Goal: Task Accomplishment & Management: Use online tool/utility

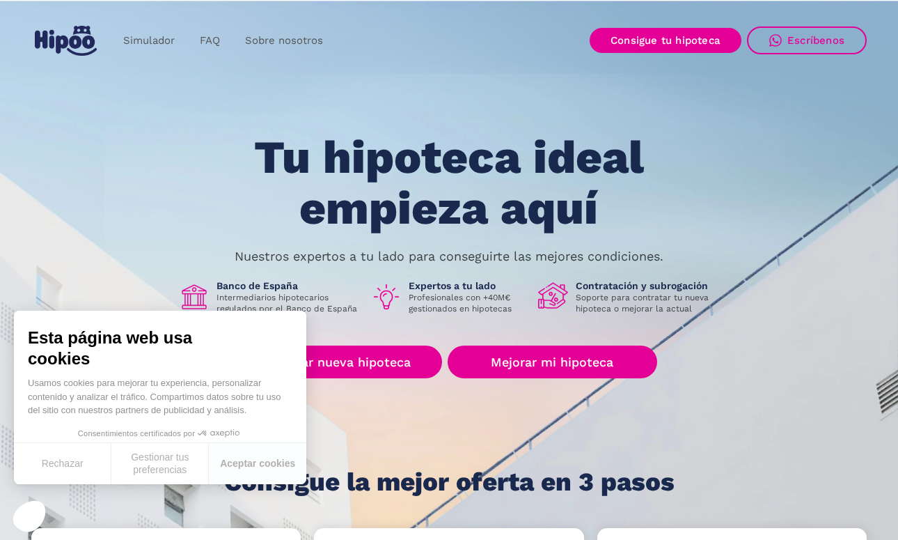
scroll to position [1, 0]
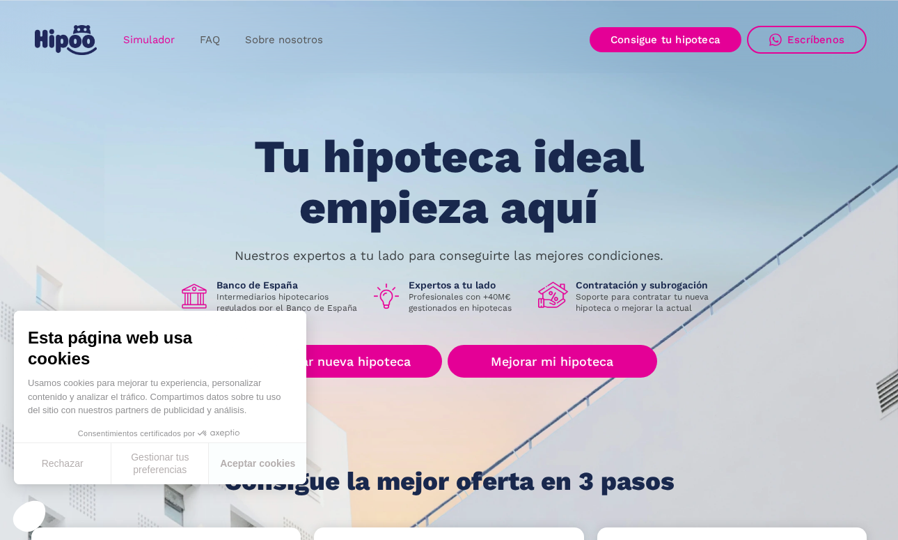
click at [146, 37] on link "Simulador" at bounding box center [149, 39] width 77 height 27
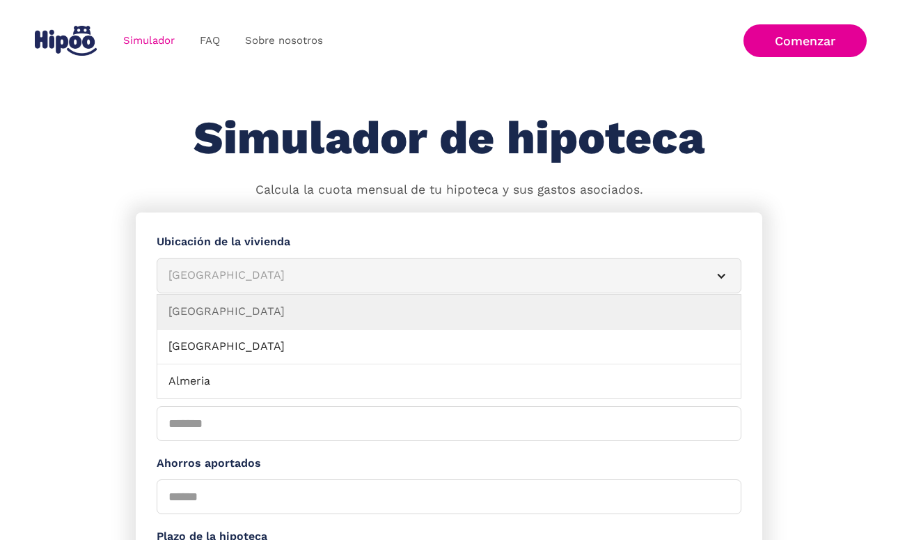
click at [244, 269] on div "Albacete" at bounding box center [432, 275] width 528 height 17
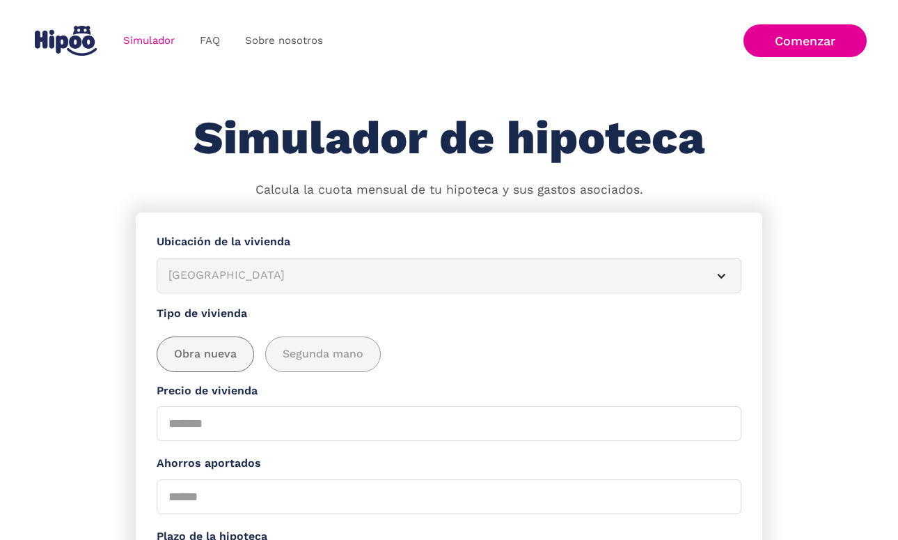
click at [233, 348] on span "Obra nueva" at bounding box center [205, 353] width 63 height 17
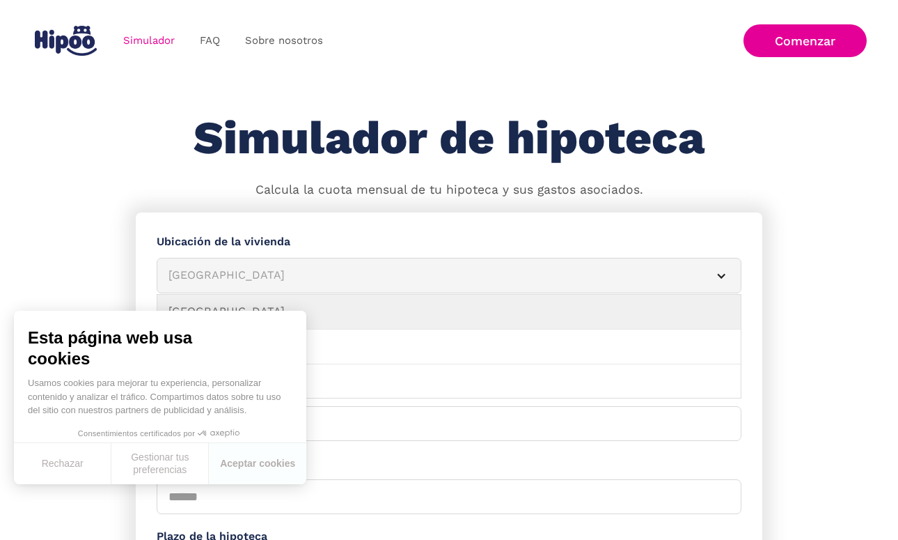
click at [283, 281] on div "Albacete" at bounding box center [432, 275] width 528 height 17
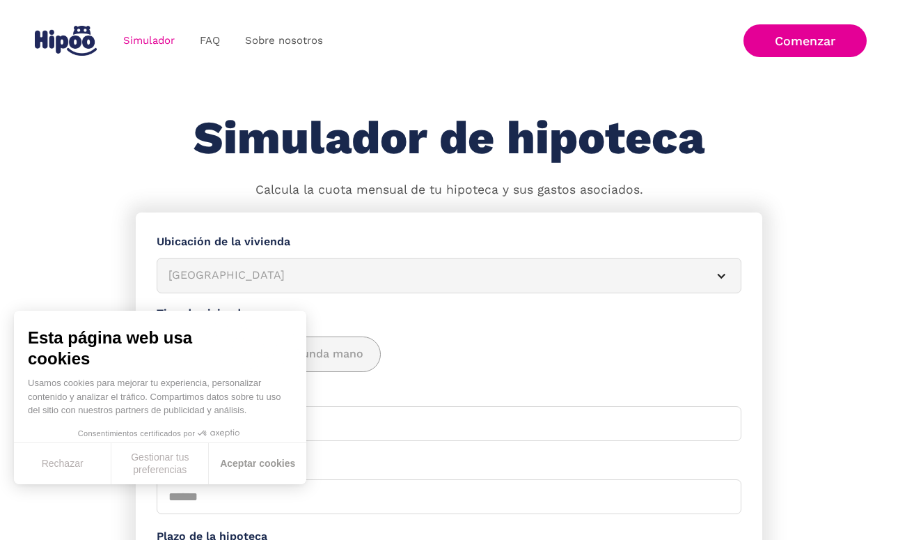
click at [255, 462] on button "Aceptar cookies" at bounding box center [257, 463] width 97 height 41
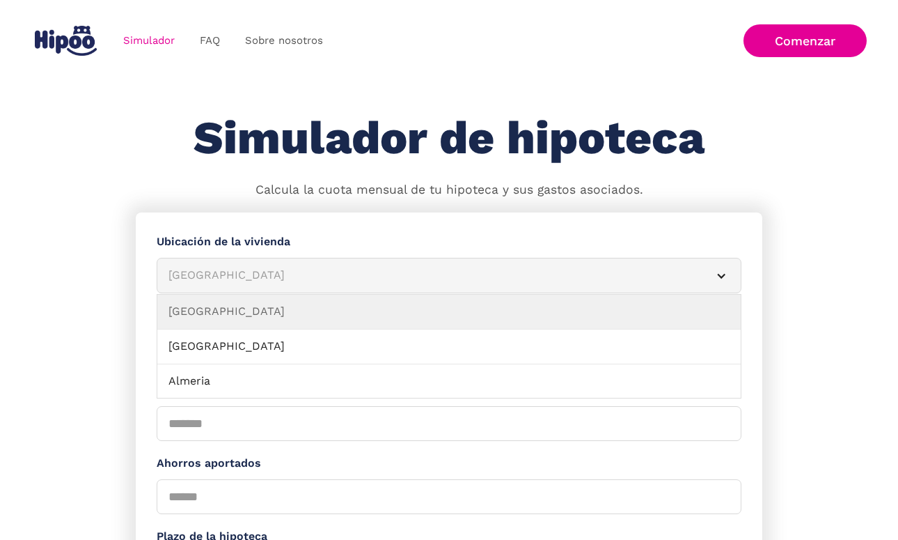
click at [258, 286] on article "Albacete" at bounding box center [449, 276] width 585 height 36
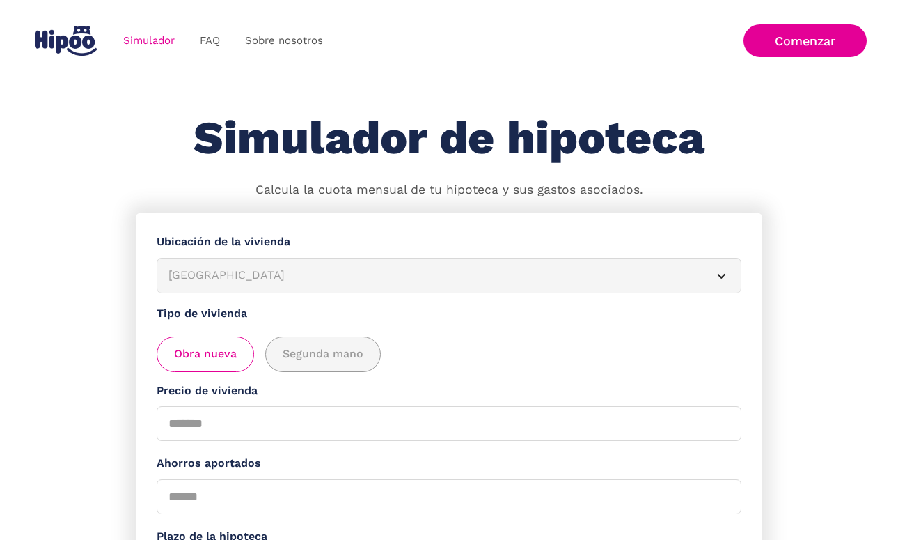
click at [258, 286] on article "Albacete" at bounding box center [449, 276] width 585 height 36
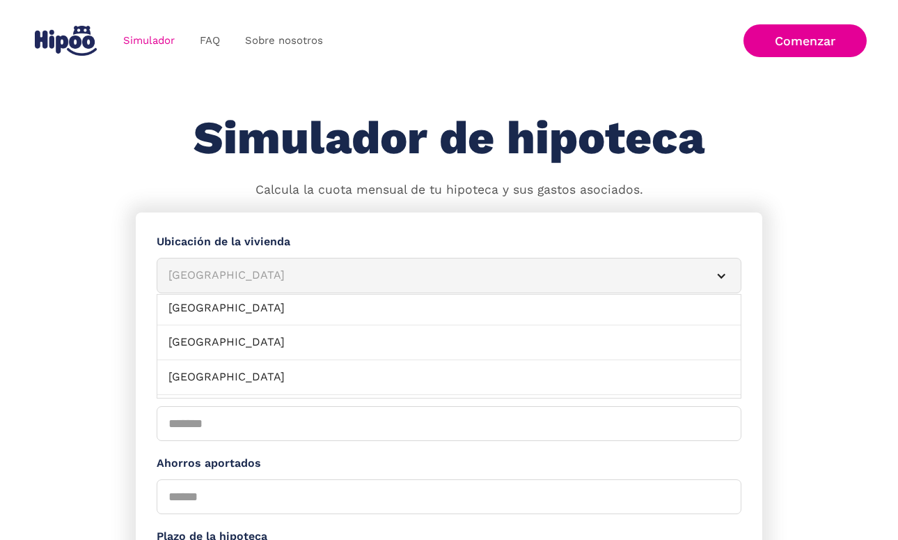
scroll to position [1461, 0]
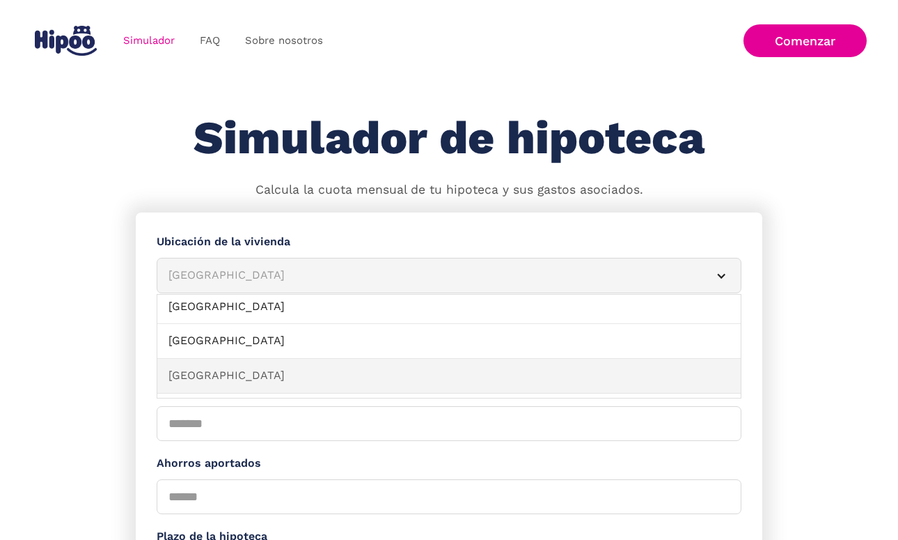
click at [234, 359] on link "Toledo" at bounding box center [448, 376] width 583 height 35
